Goal: Transaction & Acquisition: Purchase product/service

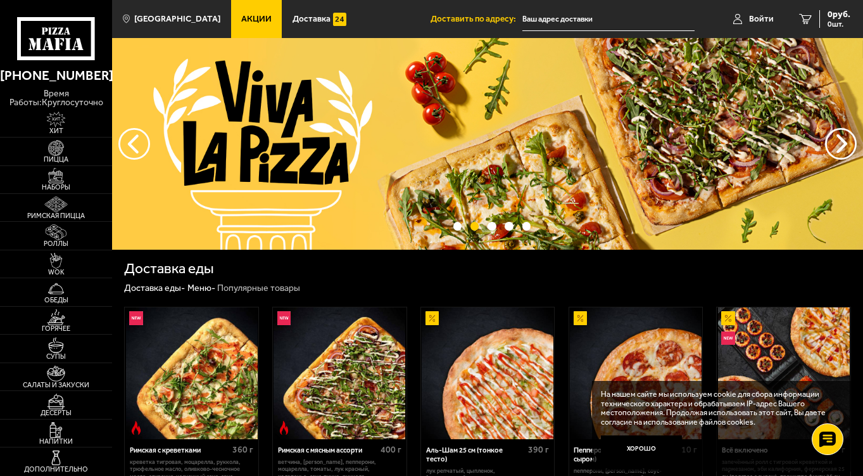
click at [558, 23] on input "text" at bounding box center [608, 19] width 173 height 23
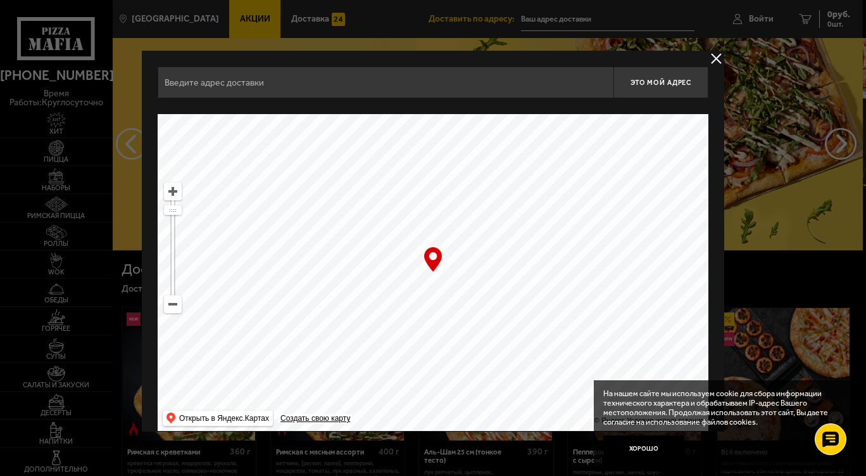
click at [424, 79] on input "text" at bounding box center [386, 82] width 456 height 32
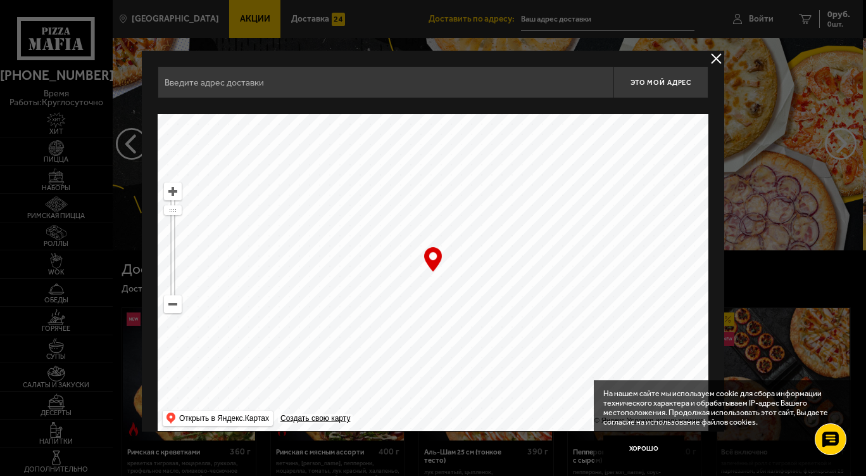
click at [313, 79] on input "text" at bounding box center [386, 82] width 456 height 32
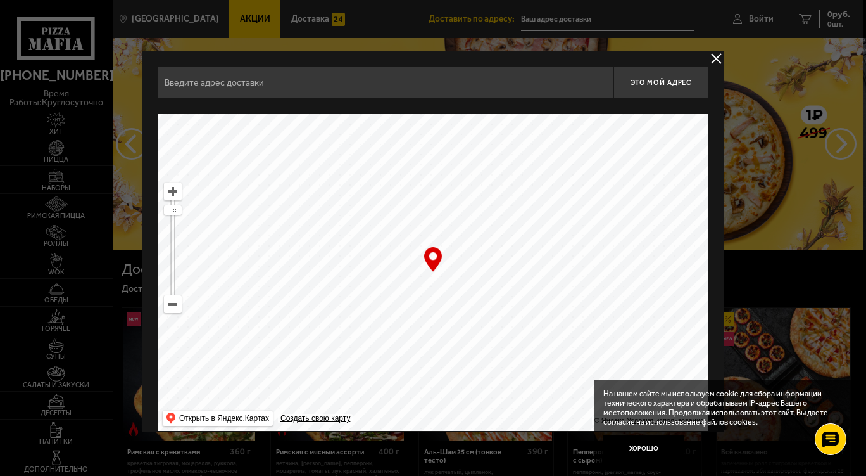
click at [427, 81] on input "text" at bounding box center [386, 82] width 456 height 32
click at [308, 86] on input "text" at bounding box center [386, 82] width 456 height 32
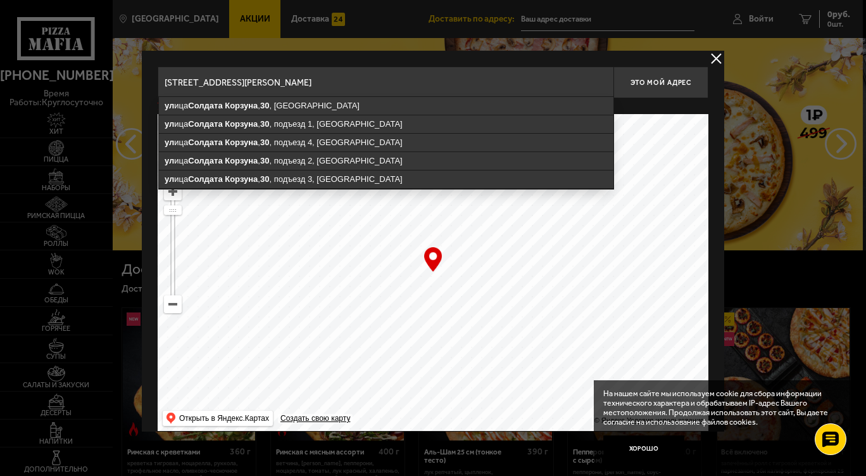
type input "[STREET_ADDRESS]"
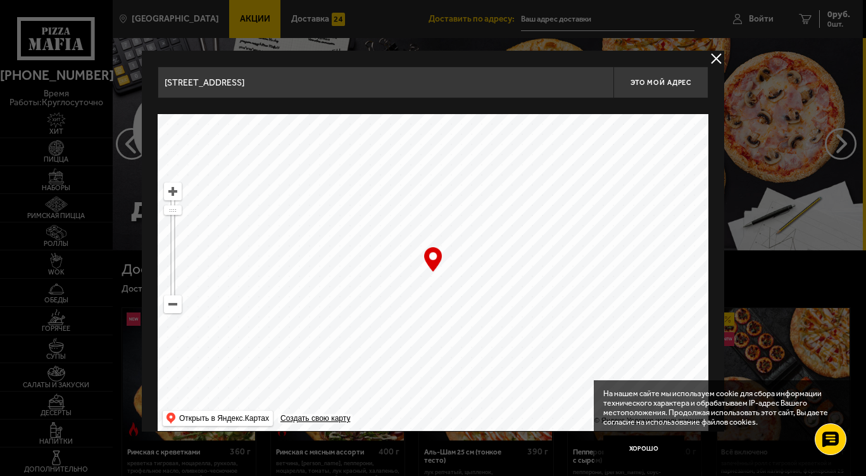
click at [653, 85] on span "Это мой адрес" at bounding box center [661, 83] width 61 height 8
type input "[STREET_ADDRESS][PERSON_NAME]"
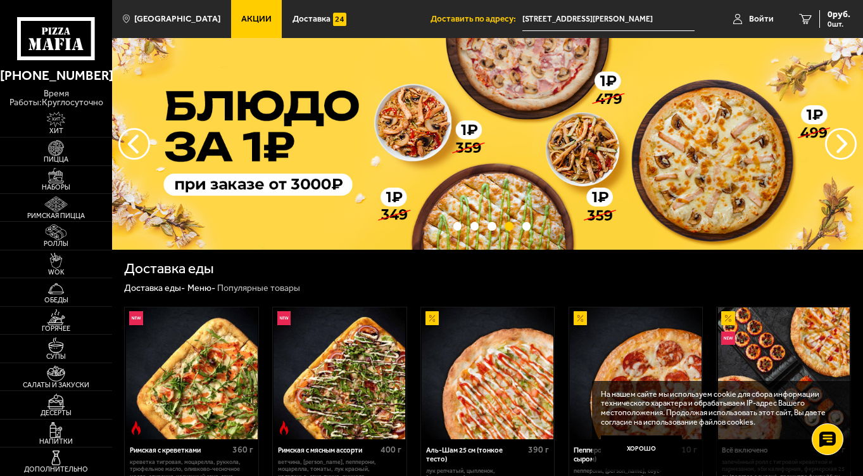
click at [753, 13] on link "Войти" at bounding box center [754, 19] width 66 height 38
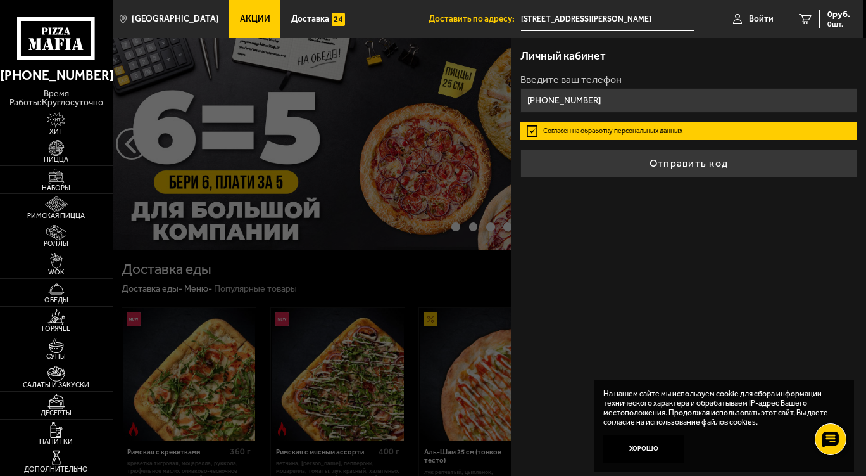
type input "[PHONE_NUMBER]"
click at [707, 173] on button "Отправить код" at bounding box center [688, 163] width 337 height 28
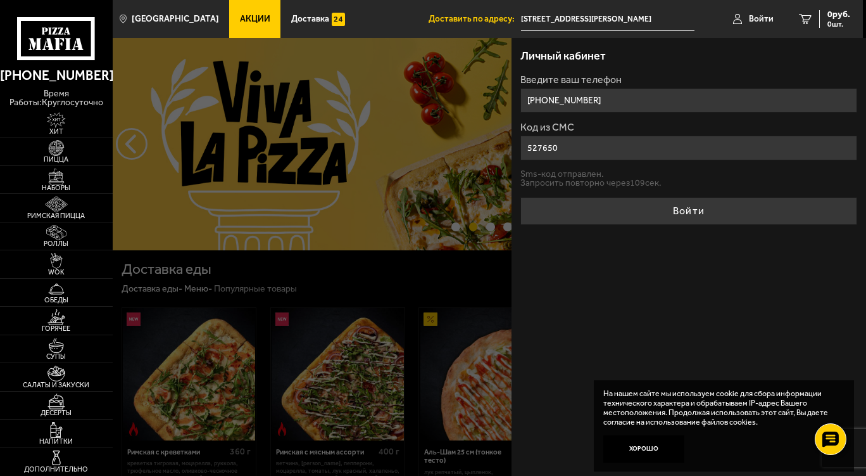
type input "527650"
click at [736, 210] on button "Войти" at bounding box center [688, 211] width 337 height 28
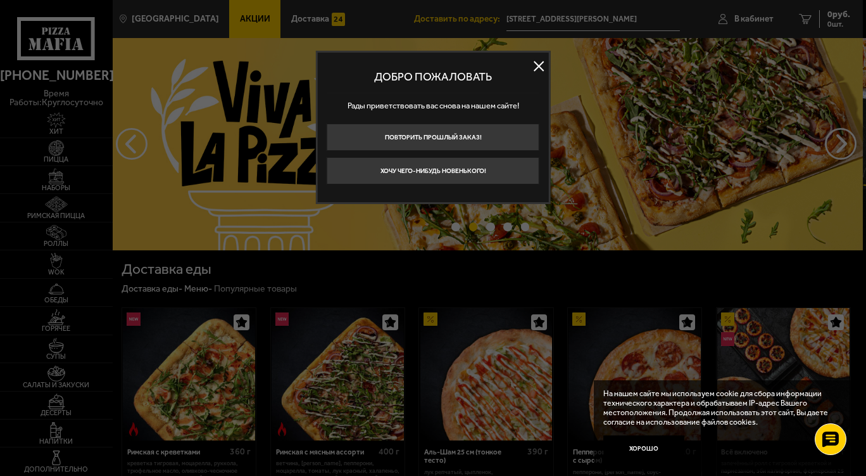
click at [536, 65] on button at bounding box center [538, 66] width 19 height 19
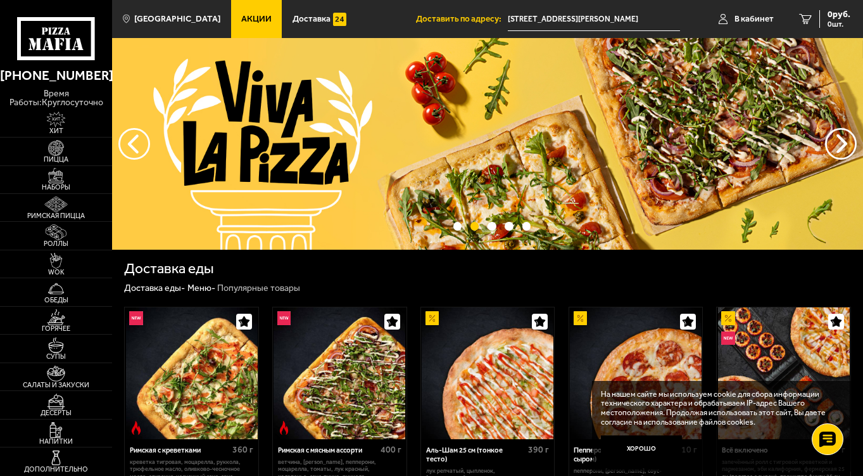
click at [745, 22] on span "В кабинет" at bounding box center [753, 19] width 39 height 9
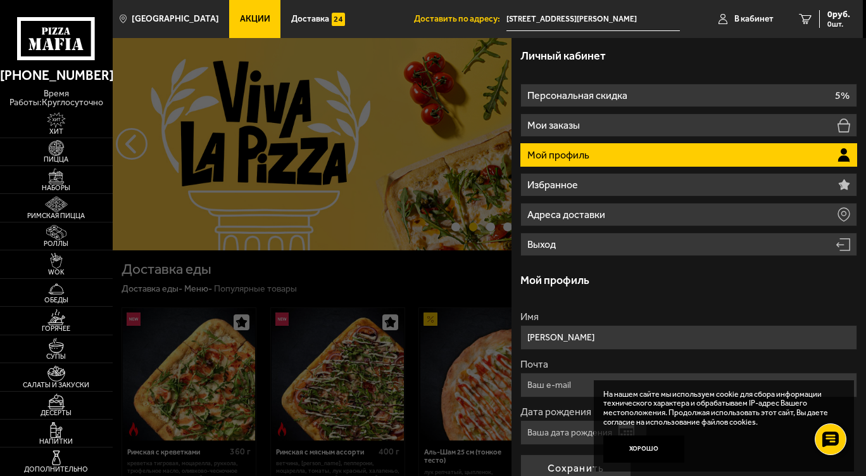
click at [754, 89] on li "Персональная скидка 5%" at bounding box center [688, 95] width 337 height 23
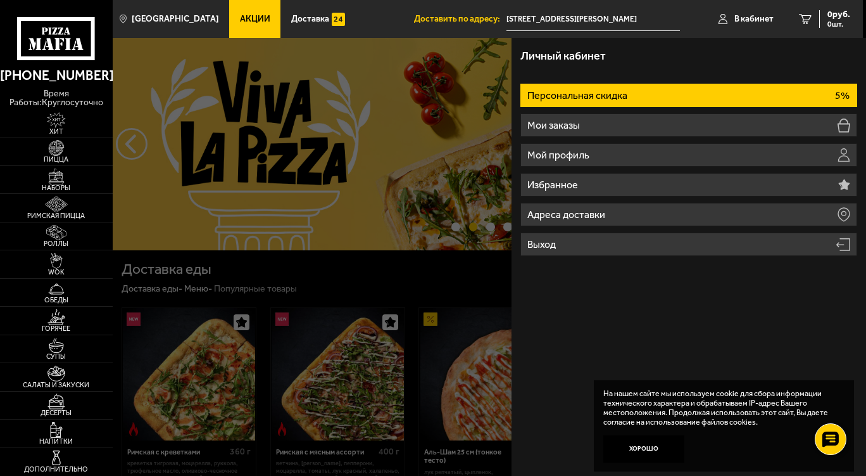
click at [650, 124] on li "Мои заказы" at bounding box center [688, 124] width 337 height 23
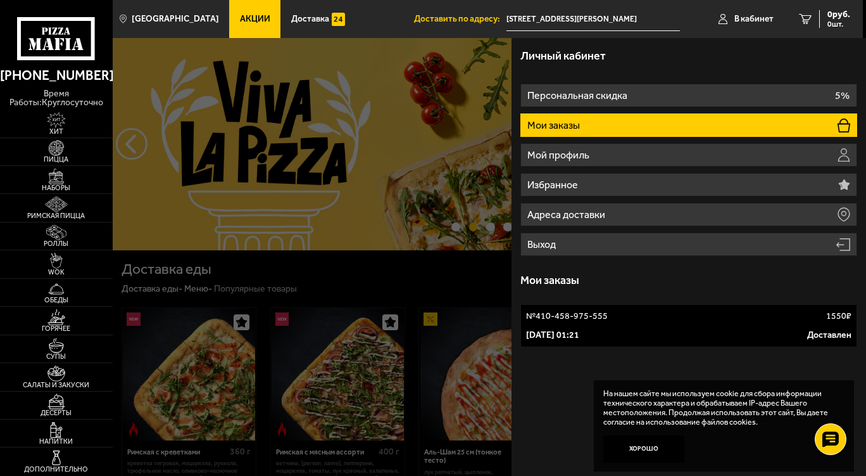
click at [696, 153] on li "Мой профиль" at bounding box center [688, 154] width 337 height 23
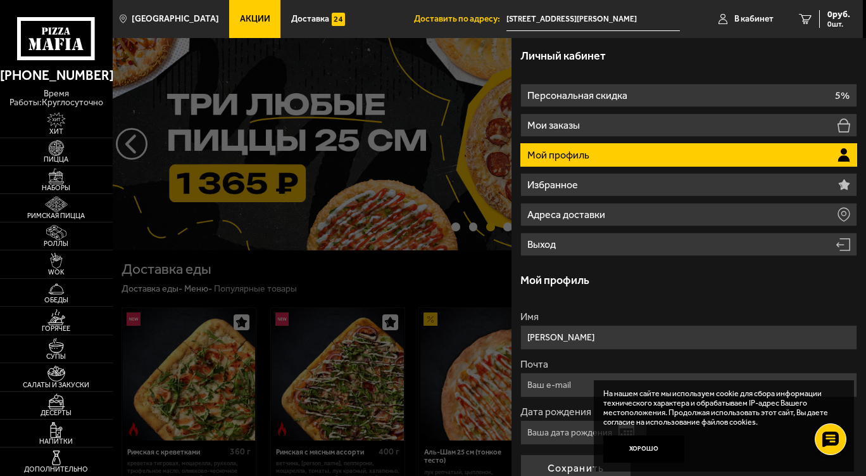
click at [724, 173] on li "Избранное" at bounding box center [688, 184] width 337 height 23
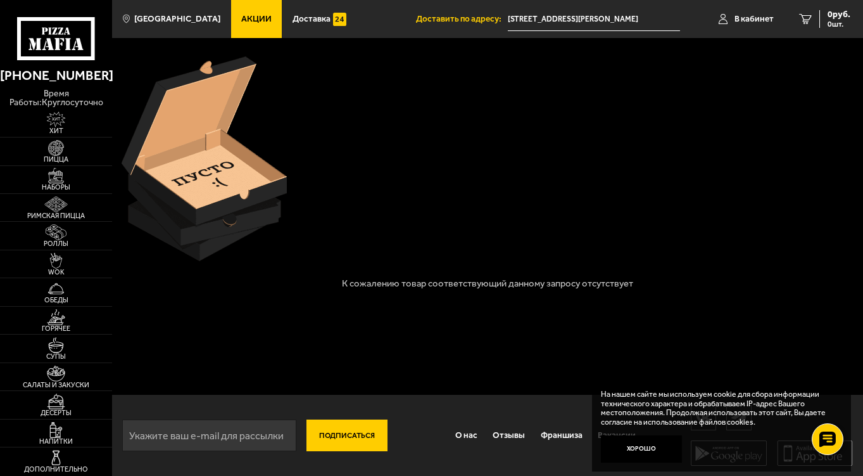
click at [66, 260] on img at bounding box center [56, 261] width 35 height 16
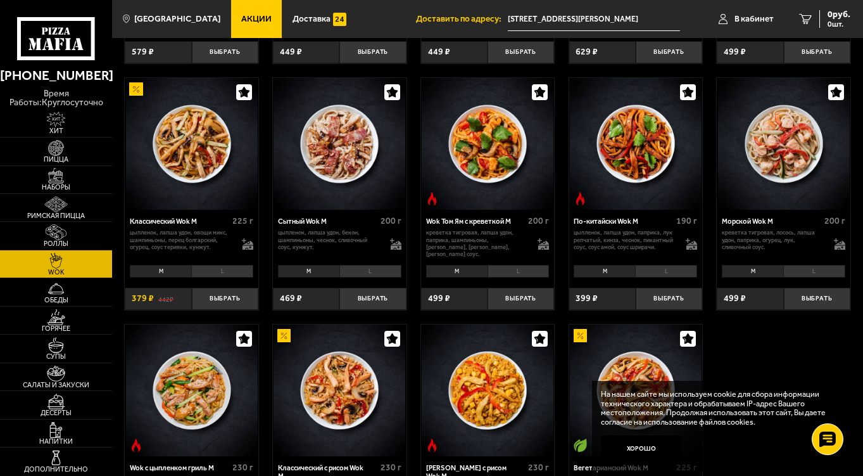
scroll to position [268, 0]
click at [640, 452] on button "Хорошо" at bounding box center [641, 448] width 81 height 27
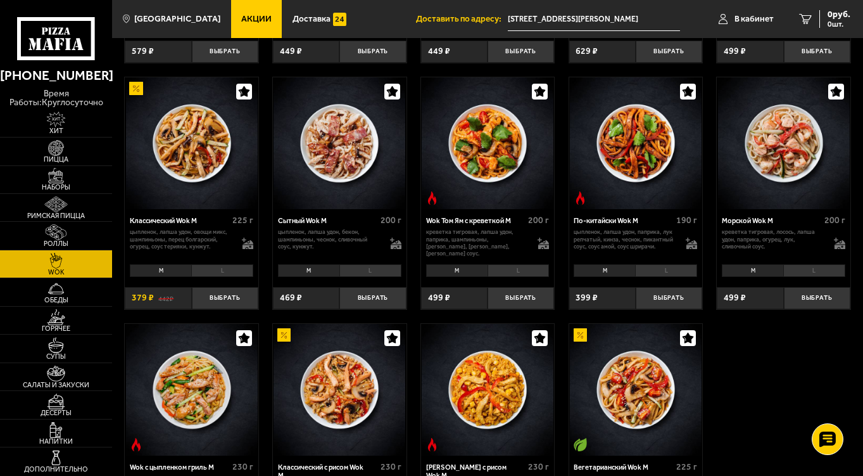
click at [58, 236] on img at bounding box center [56, 232] width 35 height 16
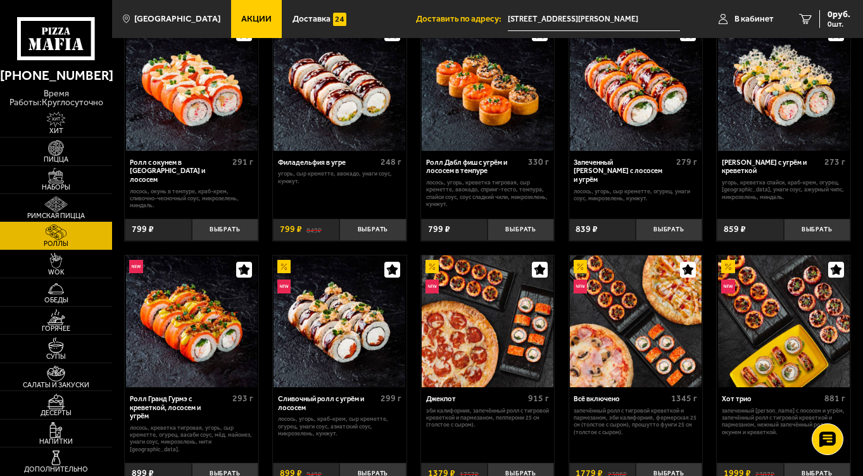
scroll to position [321, 0]
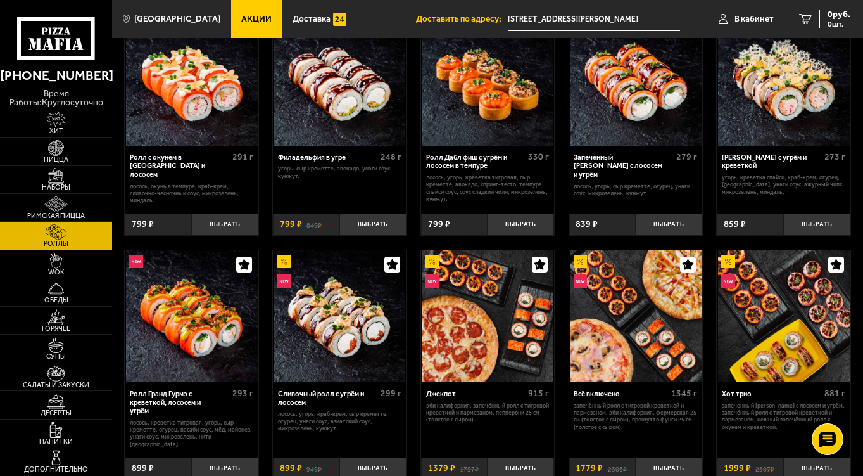
click at [68, 172] on img at bounding box center [56, 176] width 35 height 16
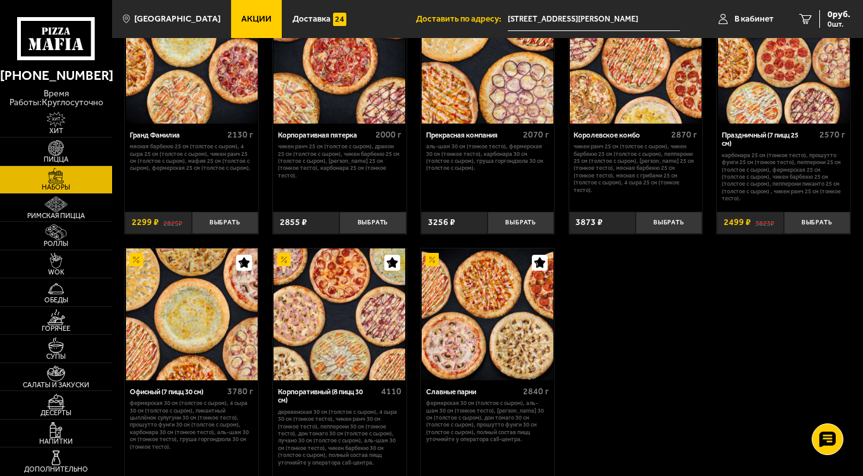
scroll to position [1394, 0]
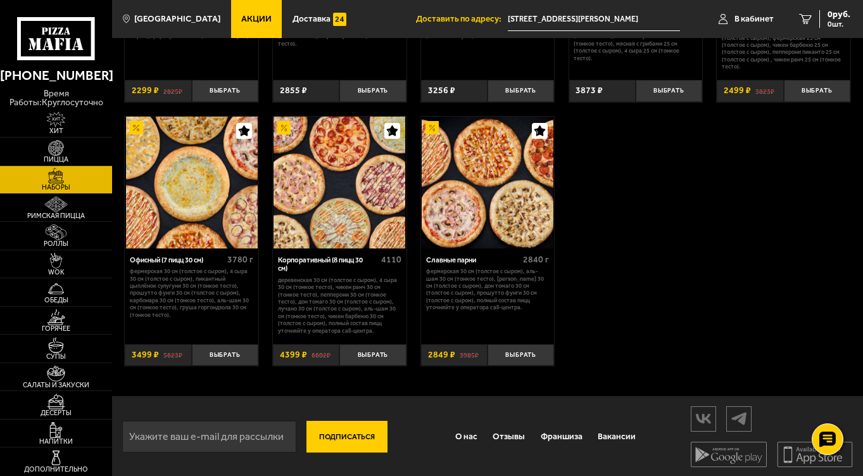
click at [51, 360] on span "Супы" at bounding box center [56, 356] width 112 height 7
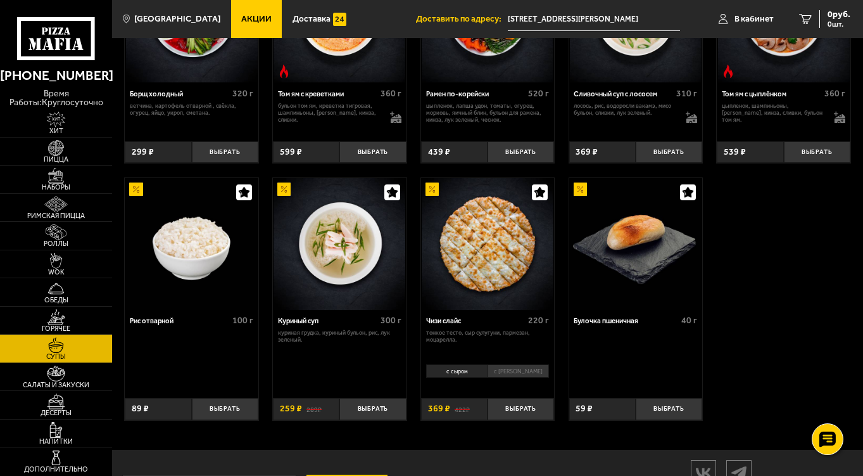
scroll to position [309, 0]
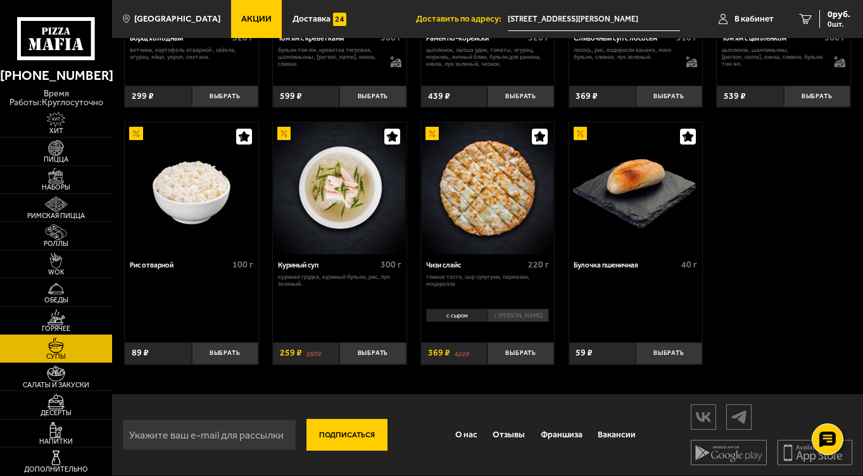
click at [65, 401] on img at bounding box center [56, 401] width 35 height 16
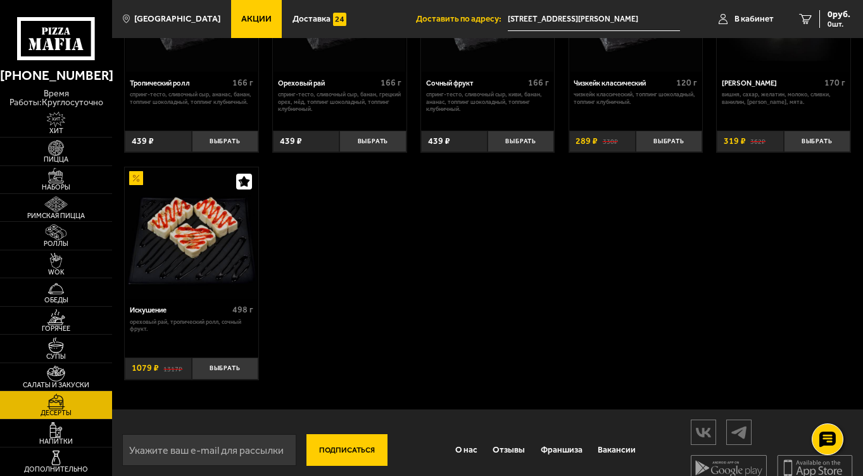
scroll to position [403, 0]
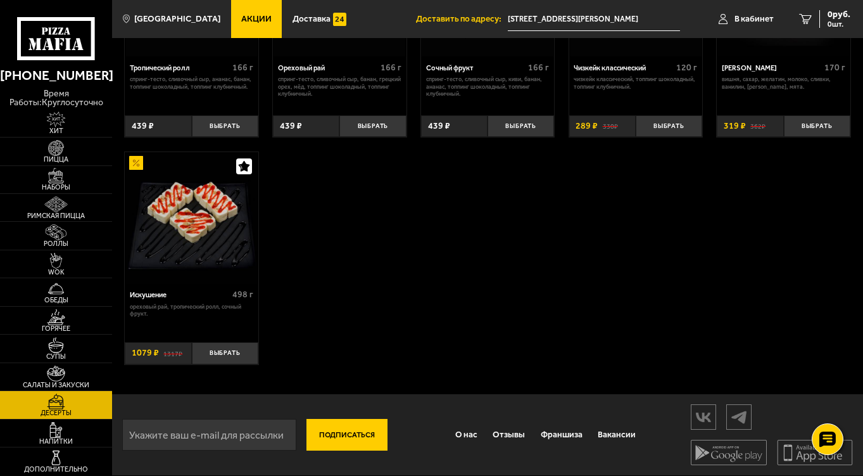
click at [65, 374] on img at bounding box center [56, 373] width 35 height 16
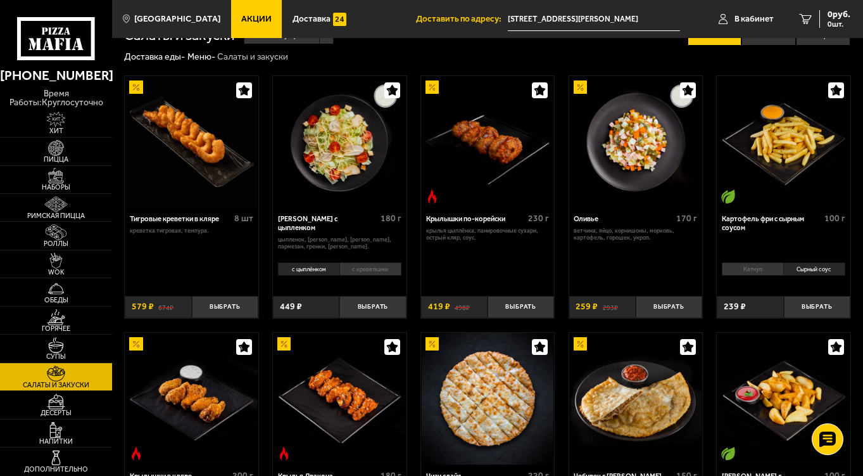
scroll to position [23, 0]
click at [60, 325] on span "Горячее" at bounding box center [56, 328] width 112 height 7
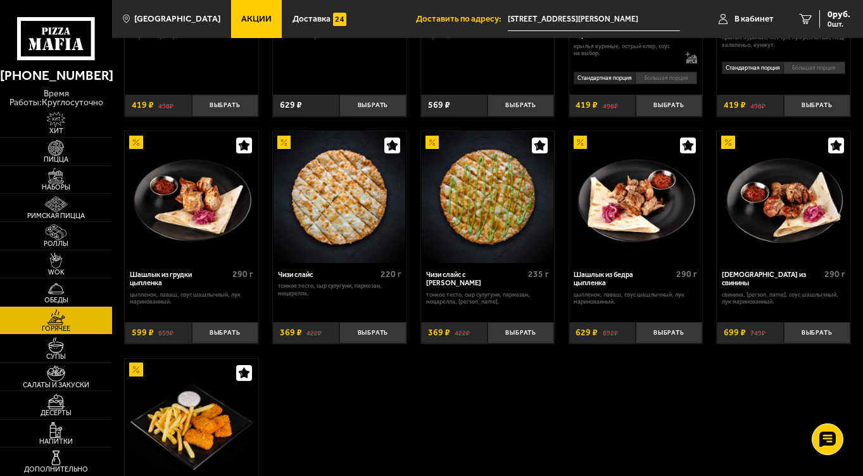
scroll to position [488, 0]
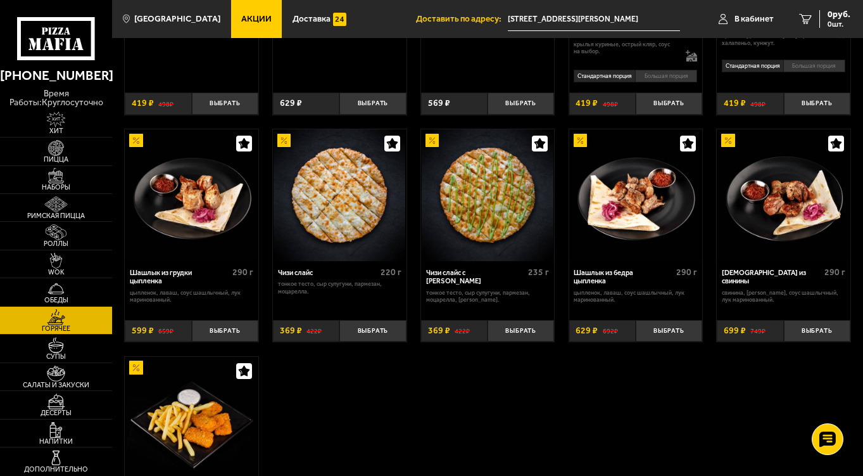
click at [56, 272] on span "WOK" at bounding box center [56, 271] width 112 height 7
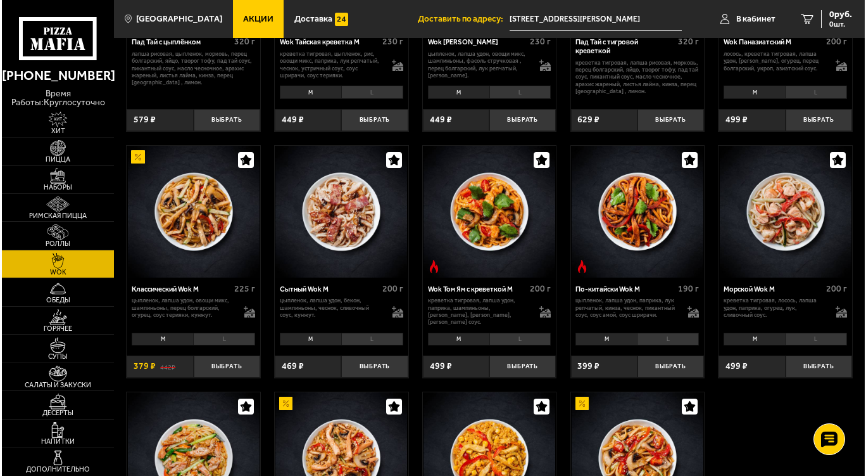
scroll to position [194, 0]
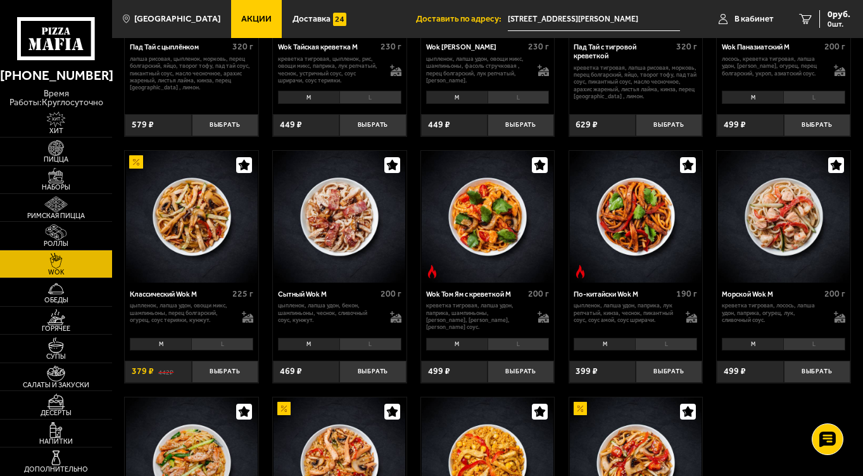
click at [772, 239] on img at bounding box center [784, 217] width 132 height 132
